Goal: Task Accomplishment & Management: Manage account settings

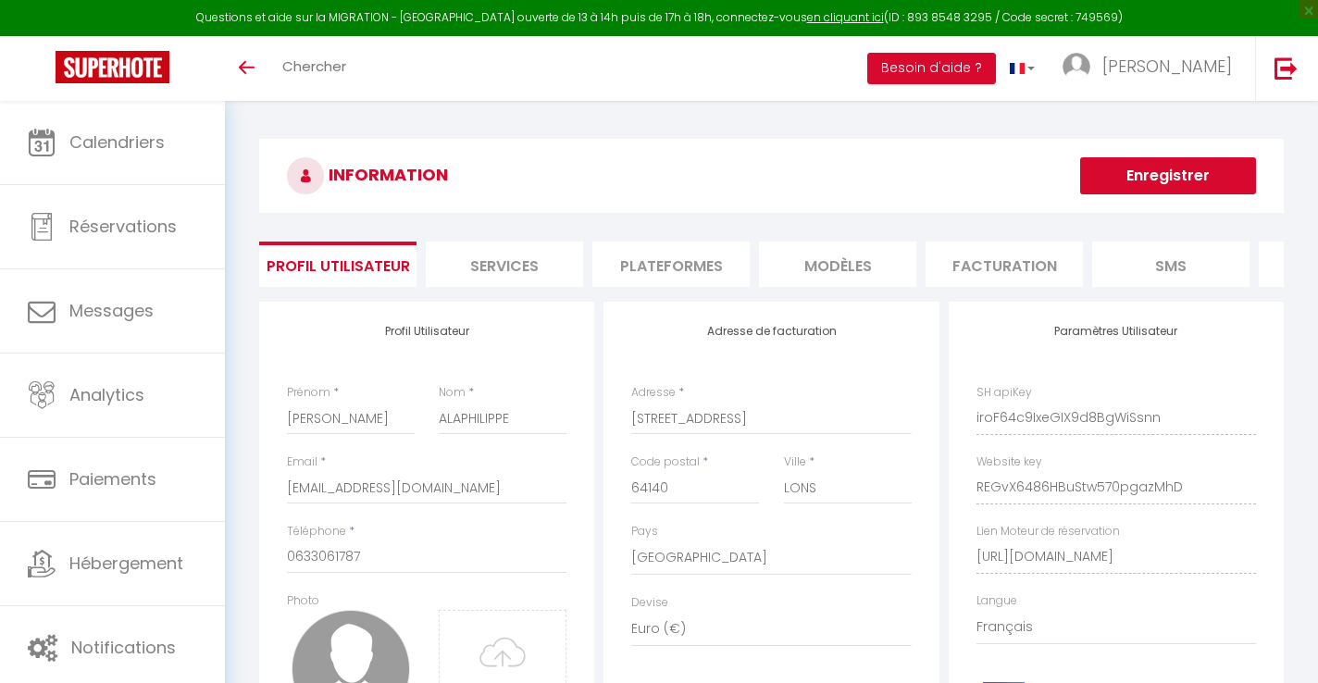
select select "28"
select select "fr"
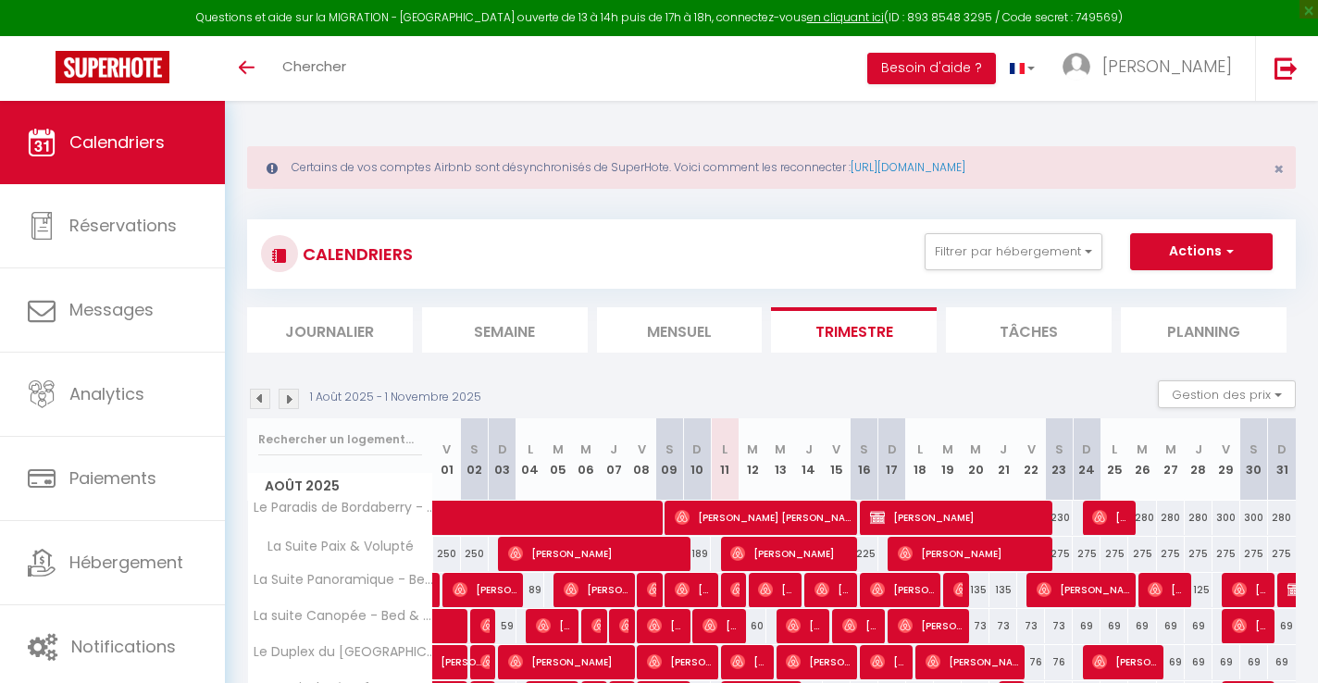
scroll to position [242, 0]
